Goal: Information Seeking & Learning: Learn about a topic

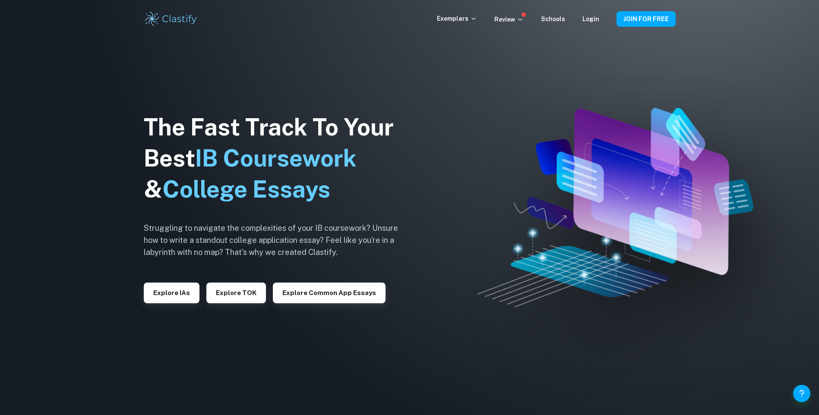
drag, startPoint x: 166, startPoint y: 285, endPoint x: 342, endPoint y: 5, distance: 330.6
click at [166, 285] on button "Explore IAs" at bounding box center [172, 293] width 56 height 21
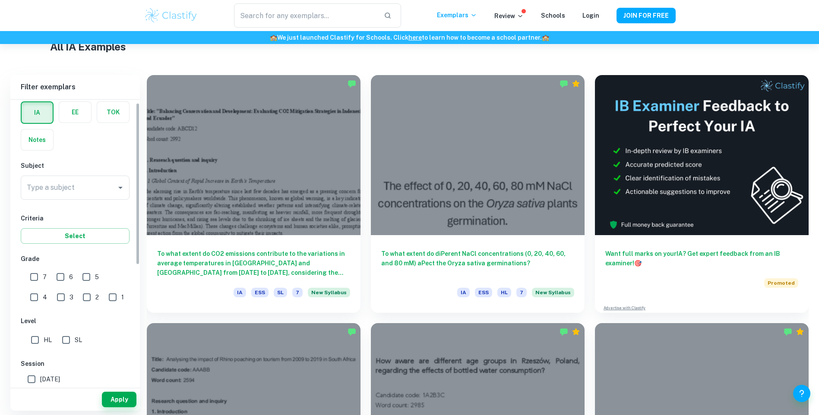
scroll to position [86, 0]
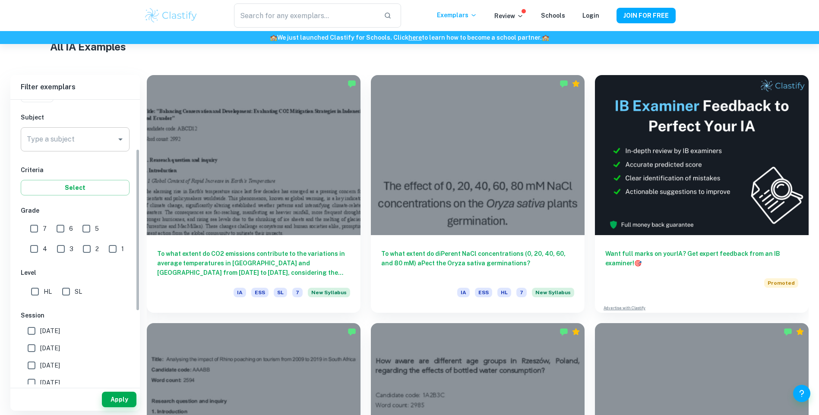
click at [44, 142] on input "Type a subject" at bounding box center [69, 139] width 88 height 16
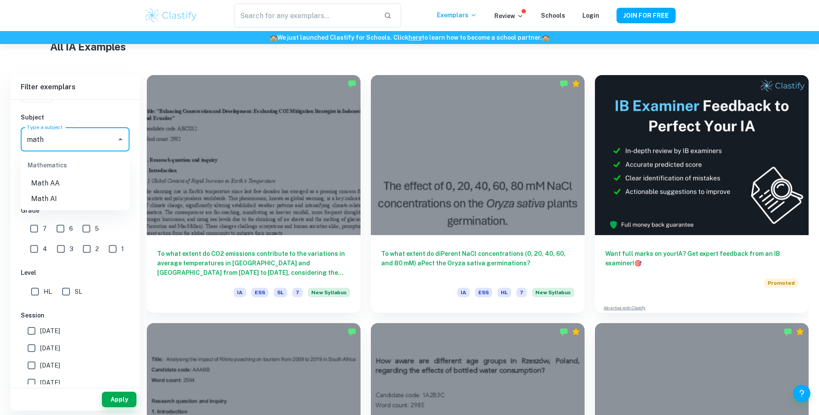
click at [60, 202] on li "Math AI" at bounding box center [75, 199] width 109 height 16
type input "Math AI"
click at [44, 232] on span "7" at bounding box center [45, 228] width 4 height 9
click at [43, 232] on input "7" at bounding box center [33, 228] width 17 height 17
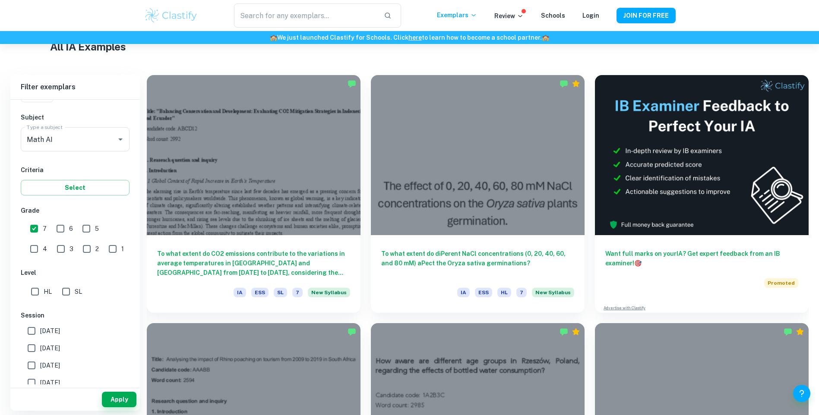
click at [32, 230] on input "7" at bounding box center [33, 228] width 17 height 17
checkbox input "false"
click at [66, 297] on input "SL" at bounding box center [65, 291] width 17 height 17
checkbox input "true"
click at [117, 401] on button "Apply" at bounding box center [119, 400] width 35 height 16
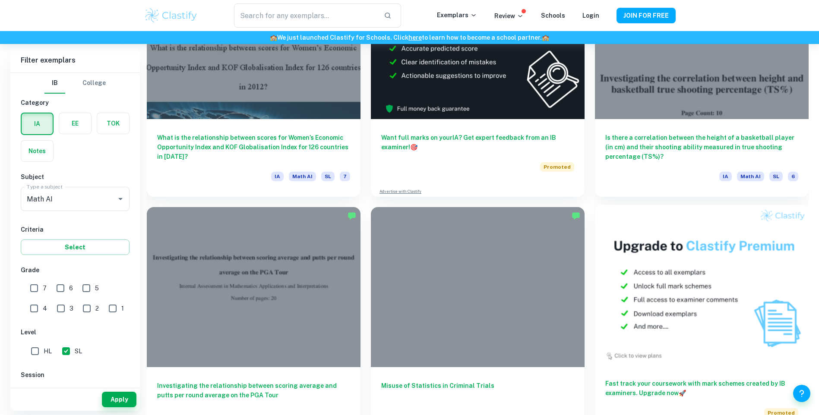
scroll to position [3151, 0]
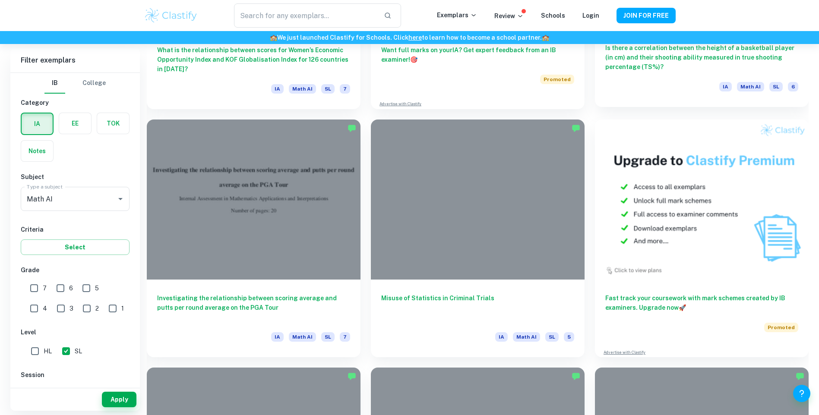
click at [616, 54] on h6 "Is there a correlation between the height of a basketball player (in cm) and th…" at bounding box center [701, 57] width 193 height 28
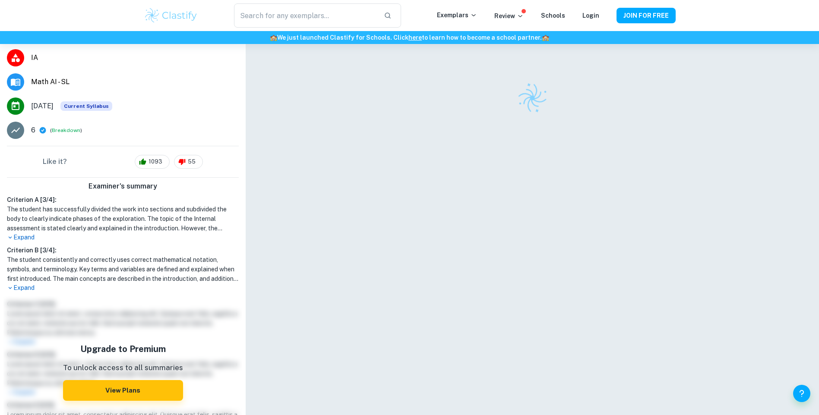
scroll to position [129, 0]
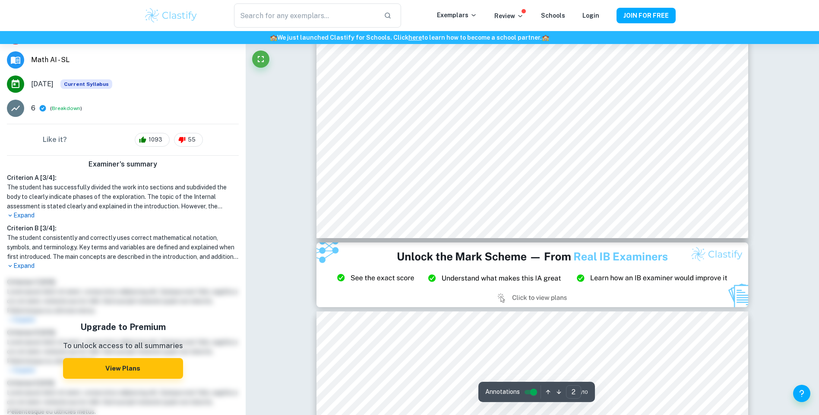
type input "3"
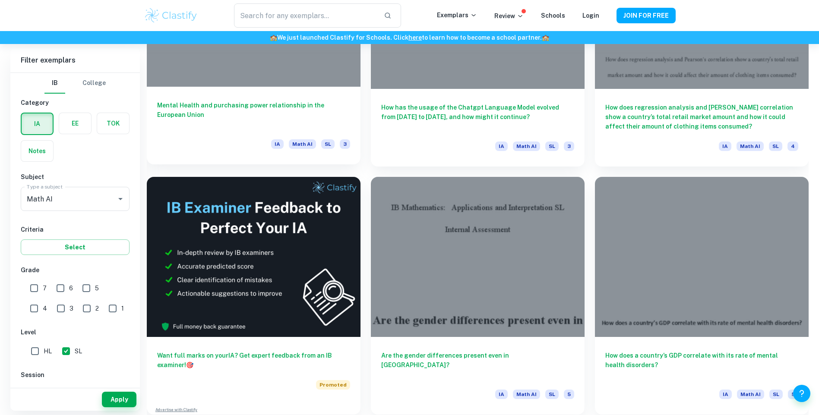
scroll to position [5578, 0]
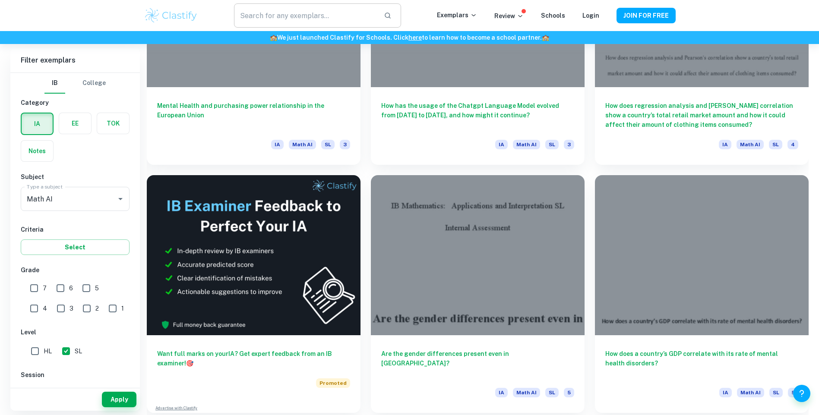
click at [319, 24] on input "text" at bounding box center [305, 15] width 142 height 24
type input "basketball"
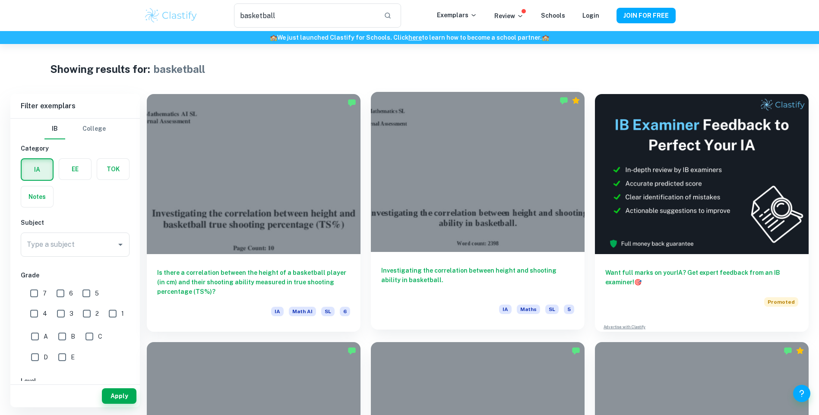
click at [413, 269] on h6 "Investigating the correlation between height and shooting ability in basketball." at bounding box center [477, 280] width 193 height 28
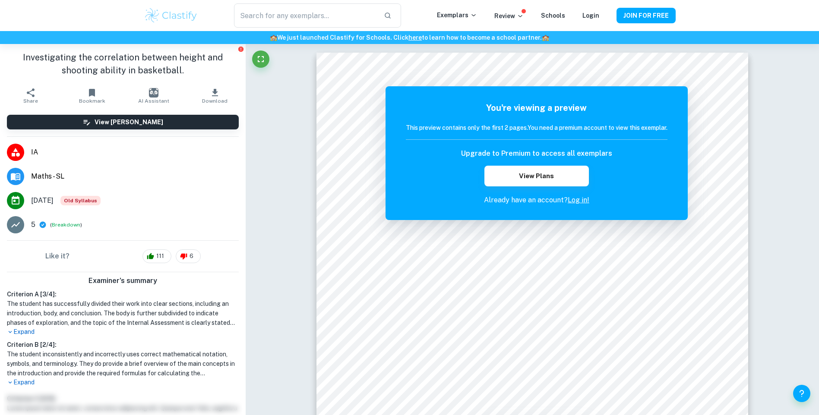
click at [18, 334] on p "Expand" at bounding box center [123, 332] width 232 height 9
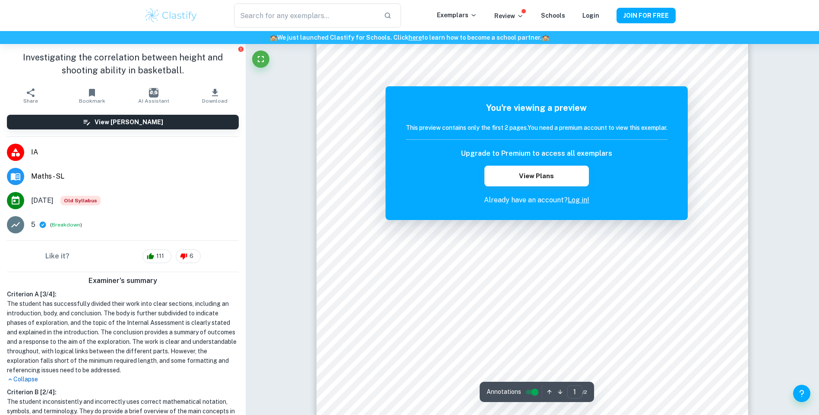
scroll to position [129, 0]
